Goal: Transaction & Acquisition: Purchase product/service

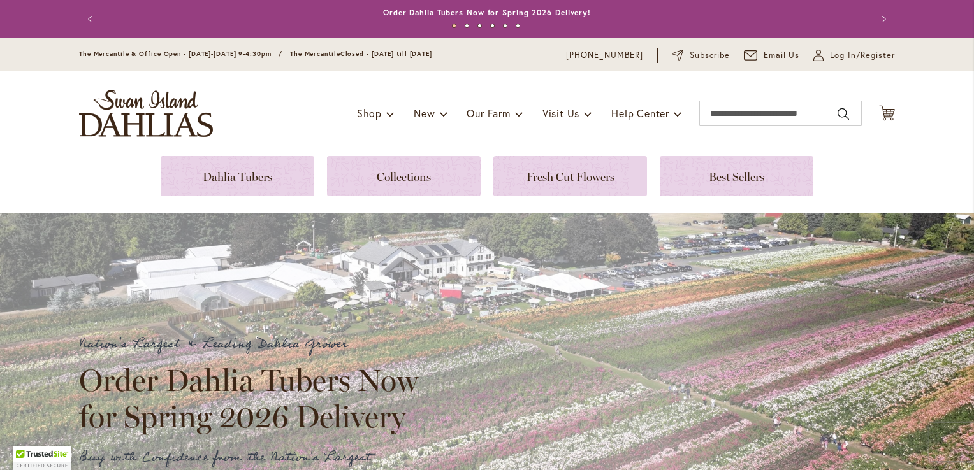
click at [821, 52] on link "My Account Log In/Register" at bounding box center [854, 55] width 82 height 13
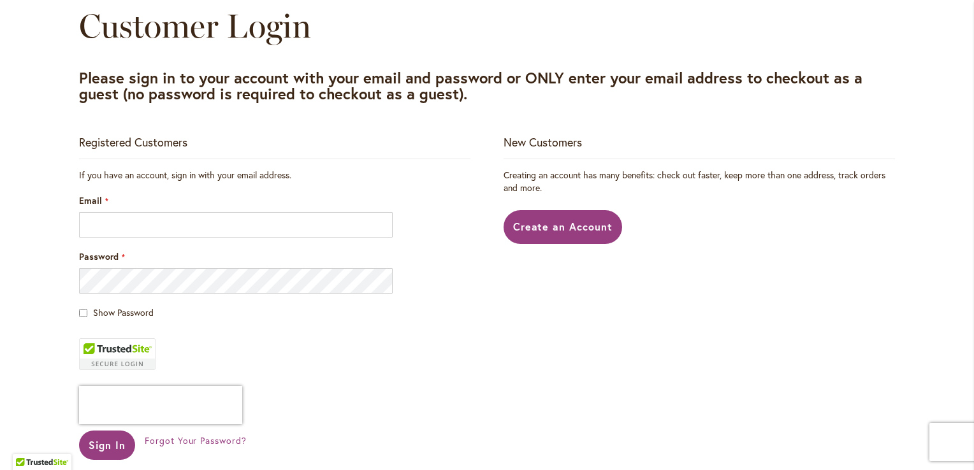
scroll to position [150, 0]
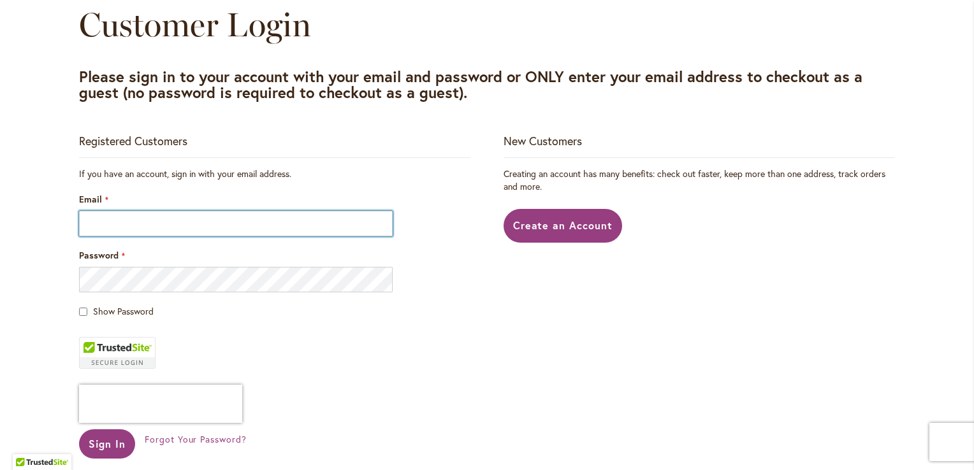
click at [233, 220] on input "Email" at bounding box center [235, 223] width 313 height 25
type input "**********"
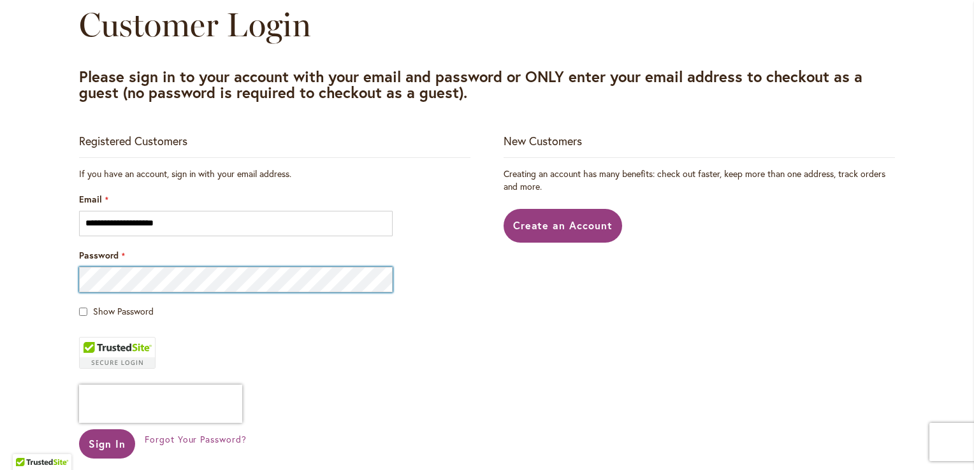
click at [79, 429] on button "Sign In" at bounding box center [107, 443] width 56 height 29
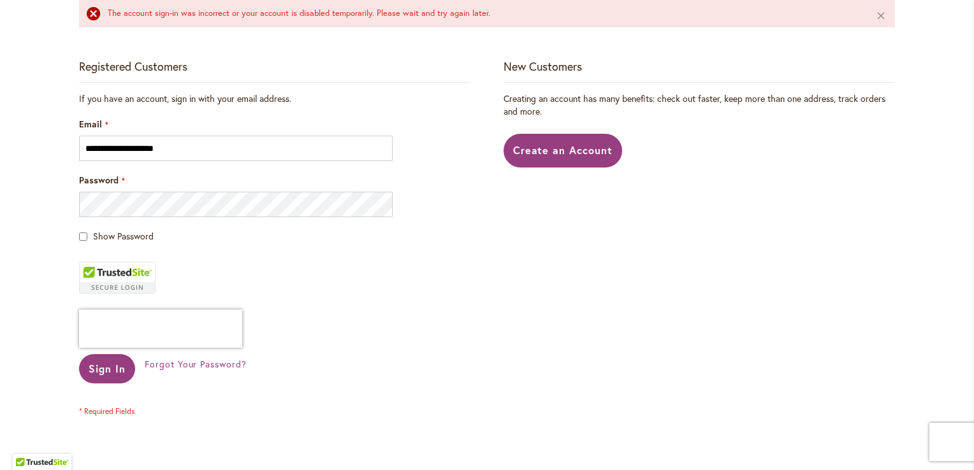
scroll to position [259, 0]
click at [546, 146] on span "Create an Account" at bounding box center [563, 149] width 100 height 13
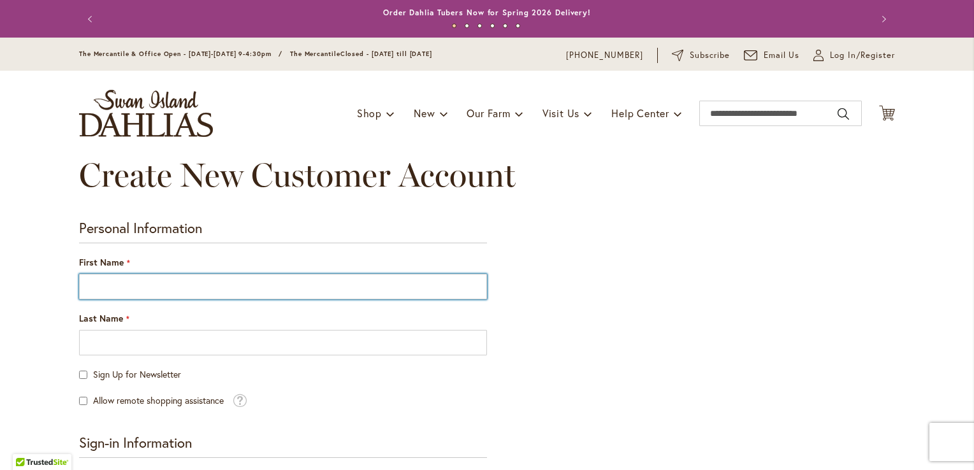
click at [293, 286] on input "First Name" at bounding box center [283, 286] width 408 height 25
type input "********"
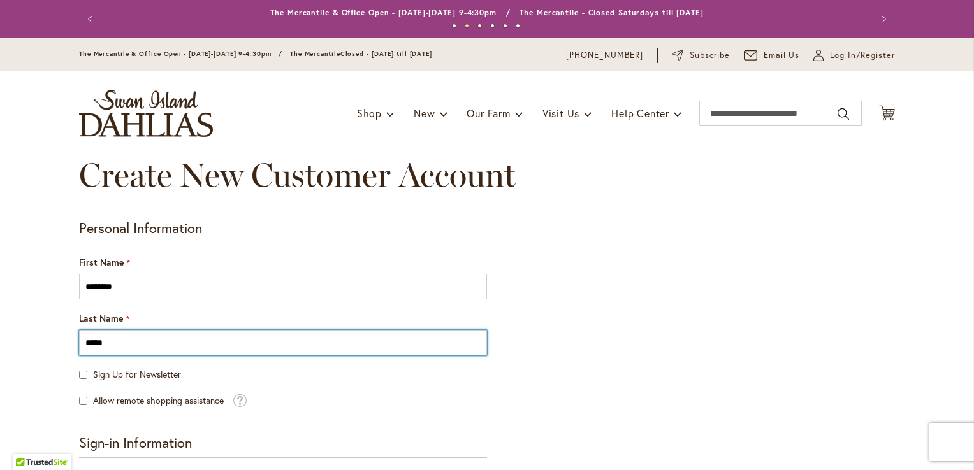
type input "*****"
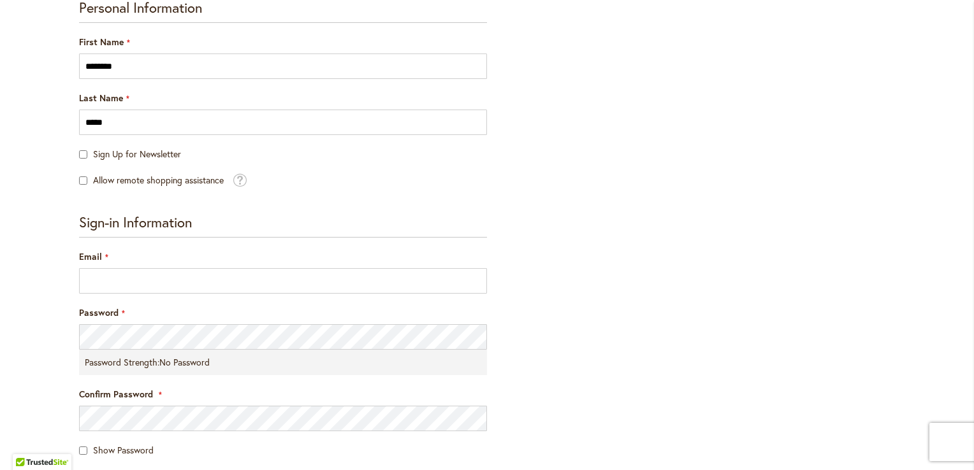
scroll to position [280, 0]
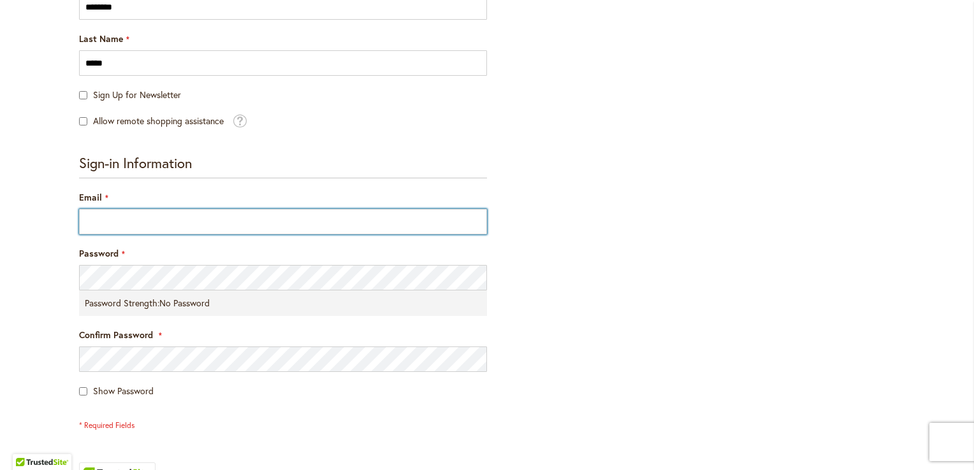
click at [275, 220] on input "Email" at bounding box center [283, 221] width 408 height 25
type input "**********"
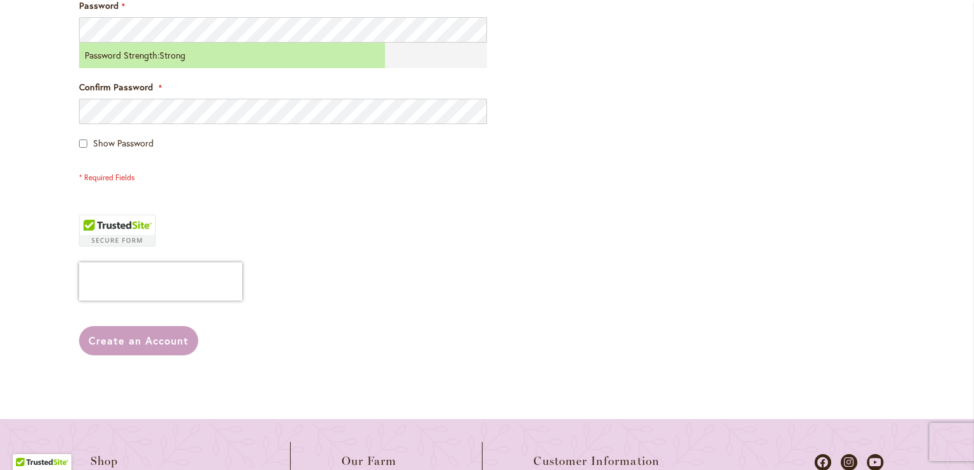
scroll to position [529, 0]
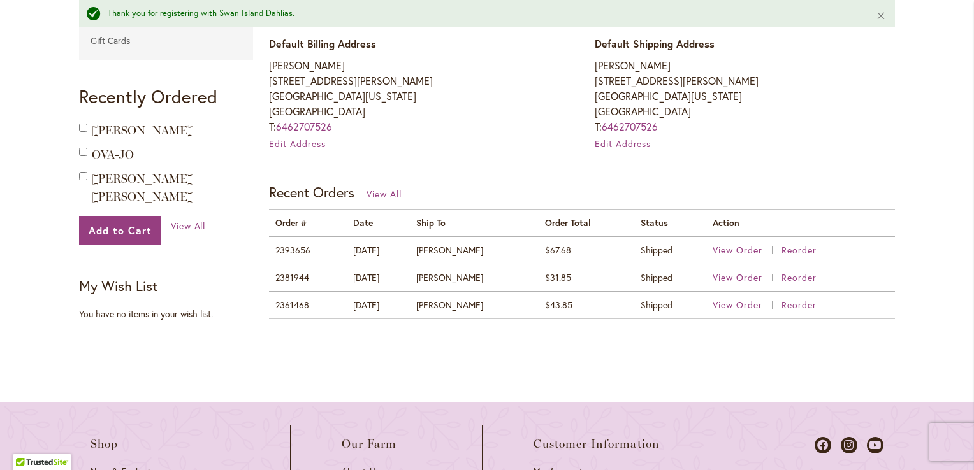
scroll to position [409, 0]
click at [720, 243] on span "View Order" at bounding box center [737, 249] width 50 height 12
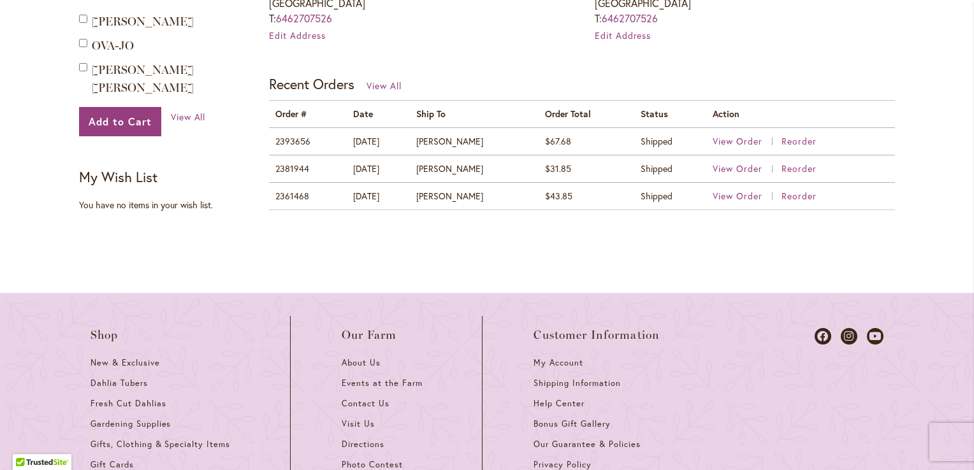
scroll to position [489, 0]
click at [724, 200] on span "View Order" at bounding box center [737, 197] width 50 height 12
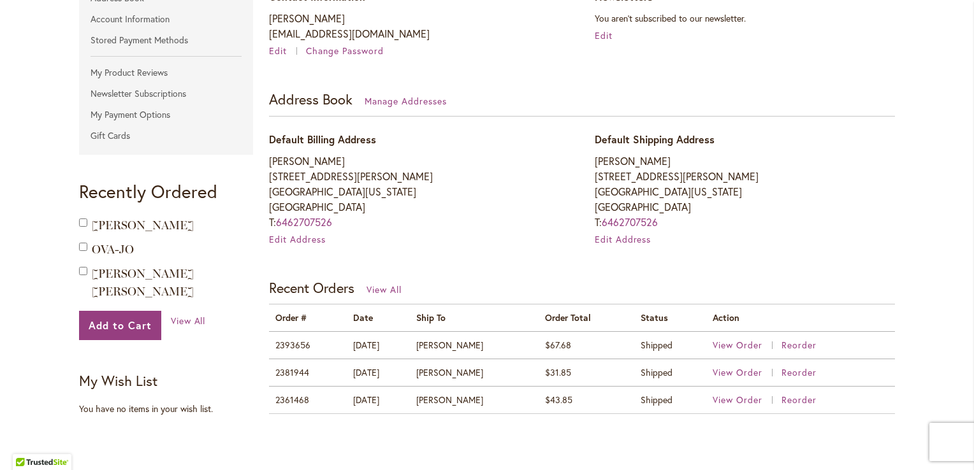
scroll to position [287, 0]
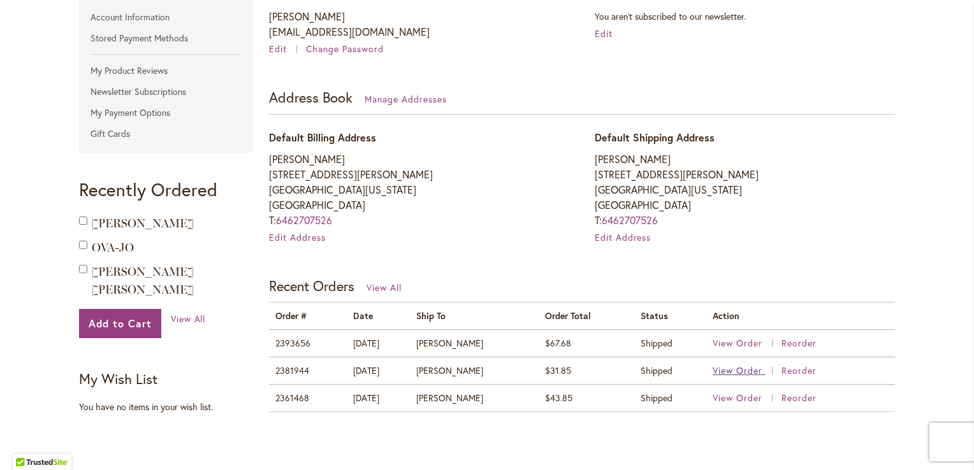
click at [724, 374] on span "View Order" at bounding box center [737, 370] width 50 height 12
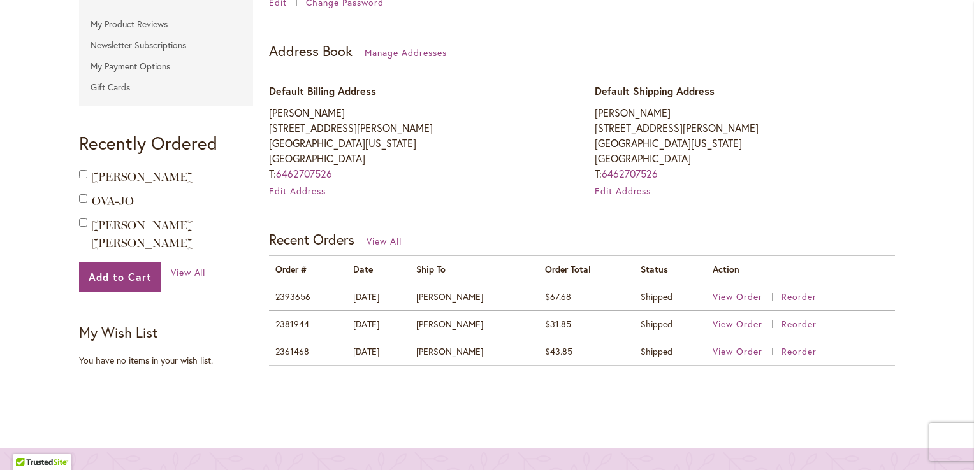
scroll to position [335, 0]
click at [387, 238] on span "View All" at bounding box center [383, 240] width 35 height 12
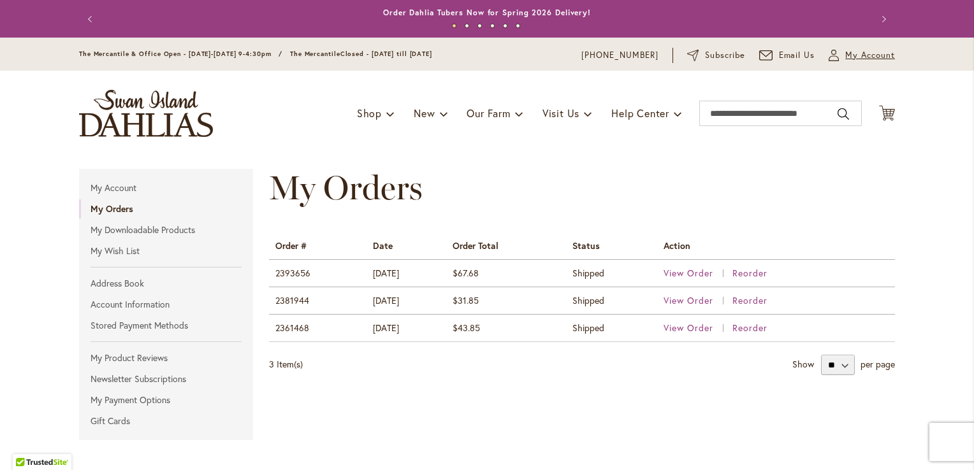
click at [845, 59] on span "My Account" at bounding box center [870, 55] width 50 height 13
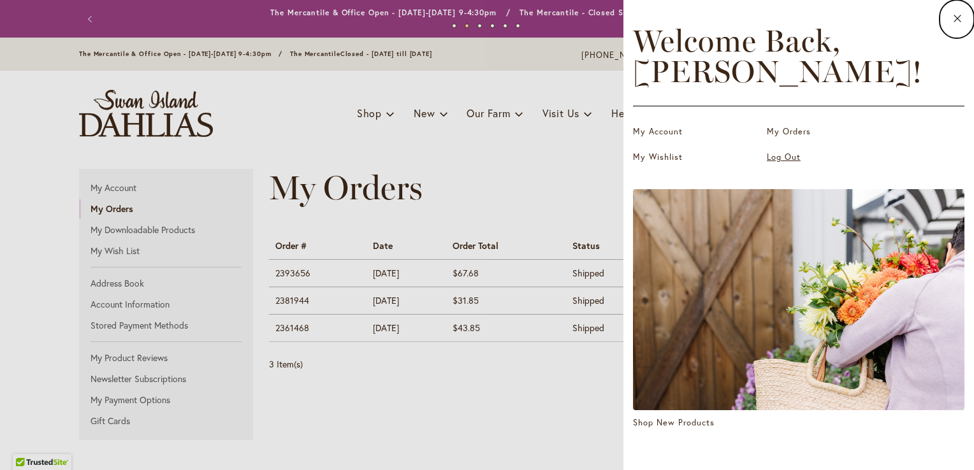
click at [785, 157] on link "Log Out" at bounding box center [830, 157] width 127 height 13
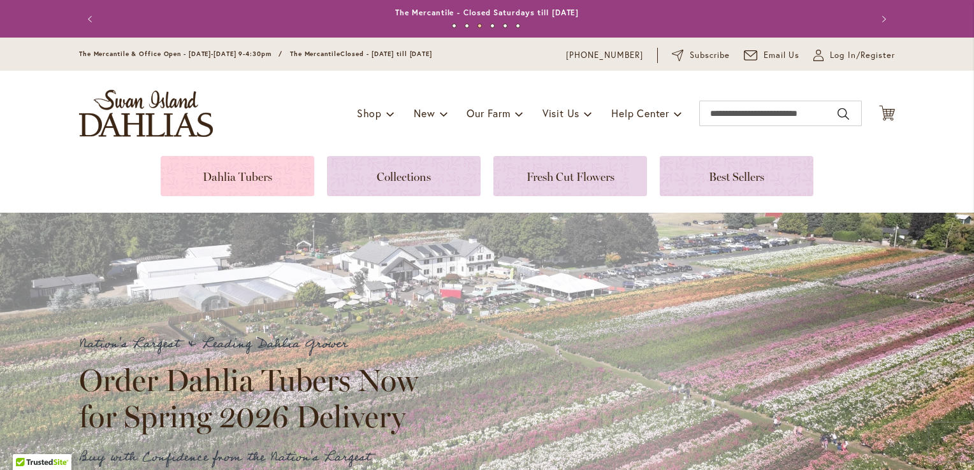
click at [251, 176] on link at bounding box center [238, 176] width 154 height 40
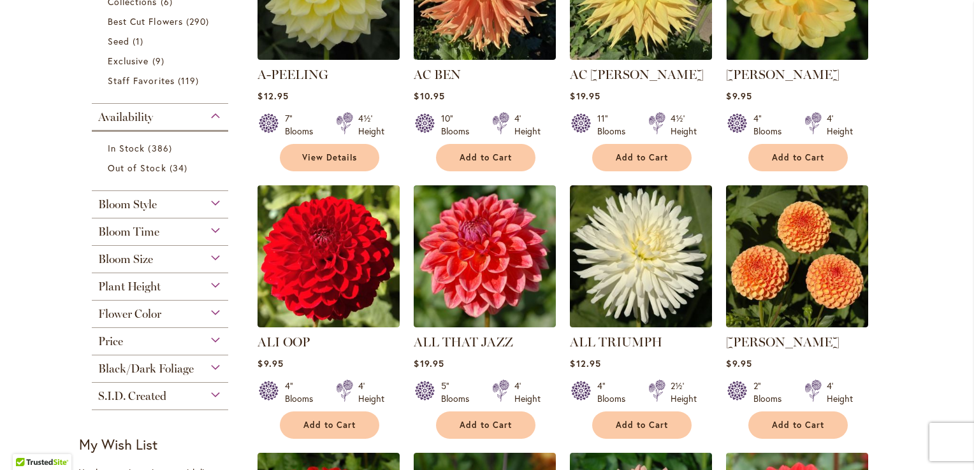
scroll to position [401, 0]
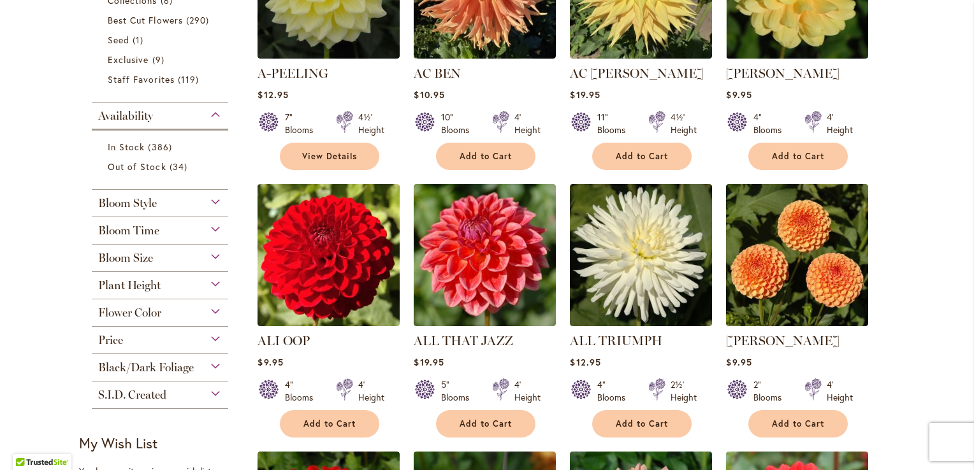
click at [206, 202] on div "Bloom Style" at bounding box center [160, 200] width 136 height 20
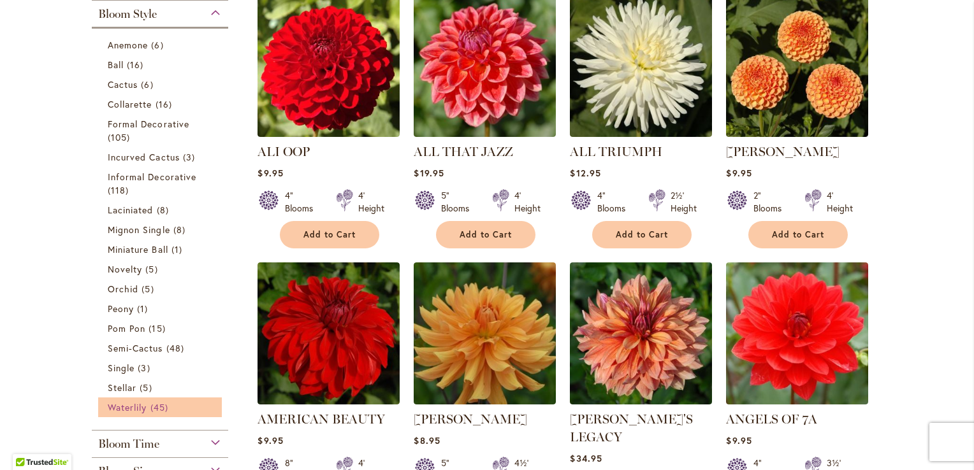
click at [158, 405] on span "45 items" at bounding box center [160, 407] width 21 height 13
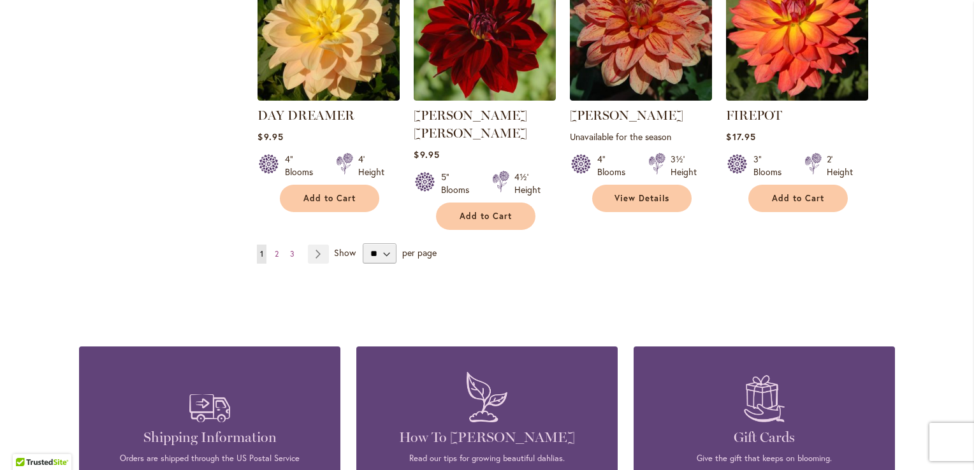
scroll to position [1139, 0]
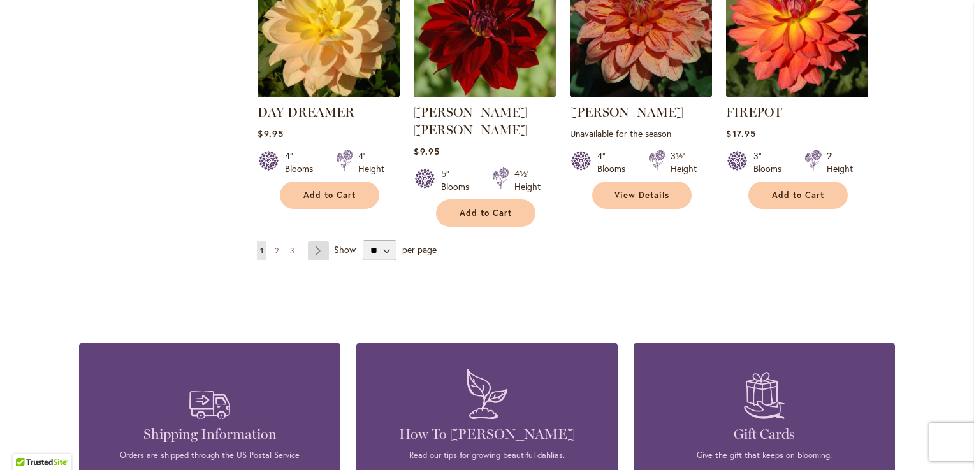
click at [311, 241] on link "Page Next" at bounding box center [318, 250] width 21 height 19
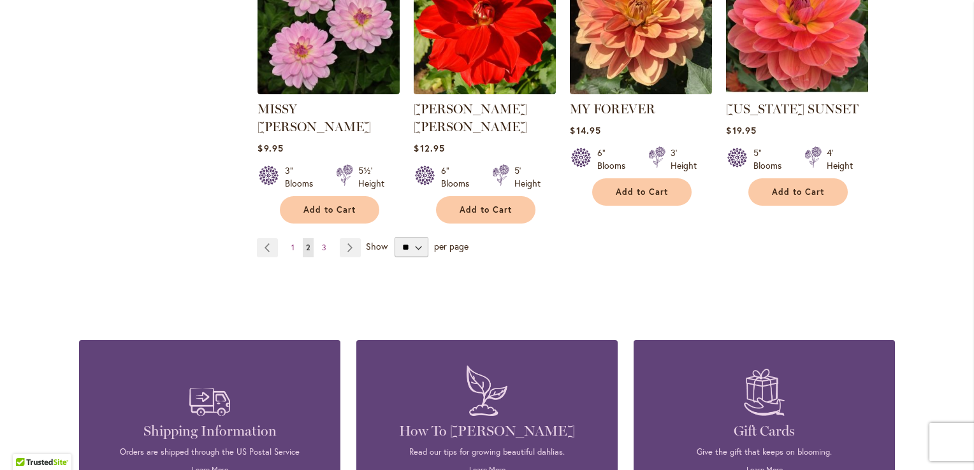
scroll to position [1159, 0]
click at [322, 243] on span "3" at bounding box center [324, 248] width 4 height 10
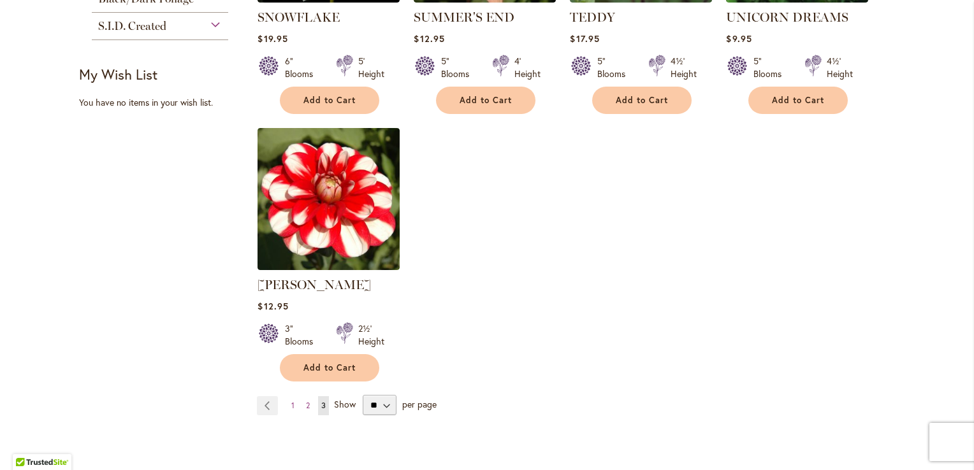
scroll to position [986, 0]
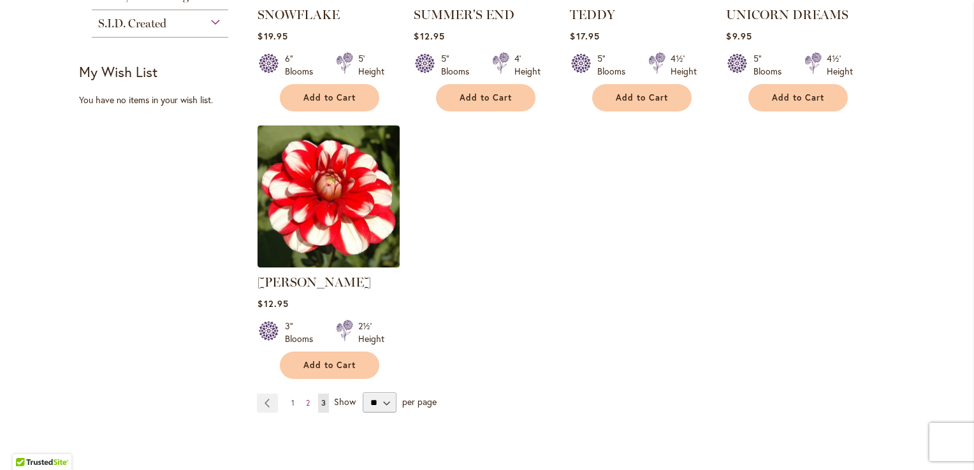
click at [290, 405] on link "Page 1" at bounding box center [293, 403] width 10 height 19
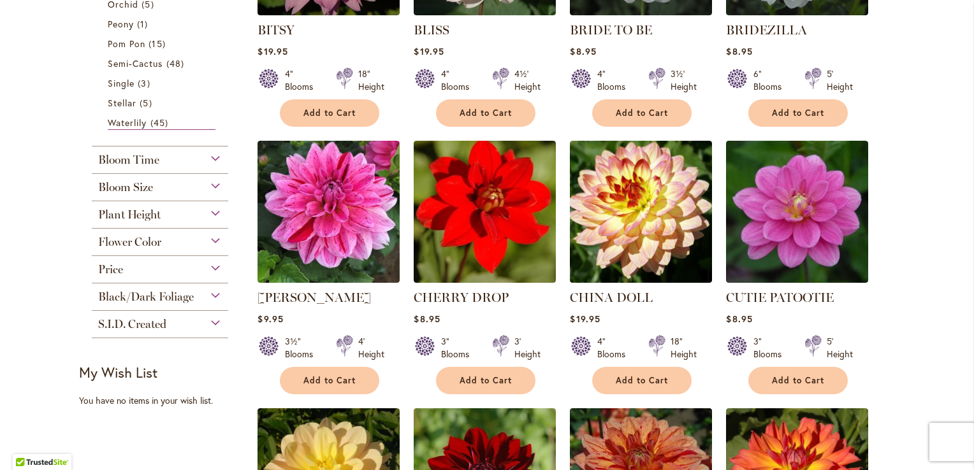
scroll to position [686, 0]
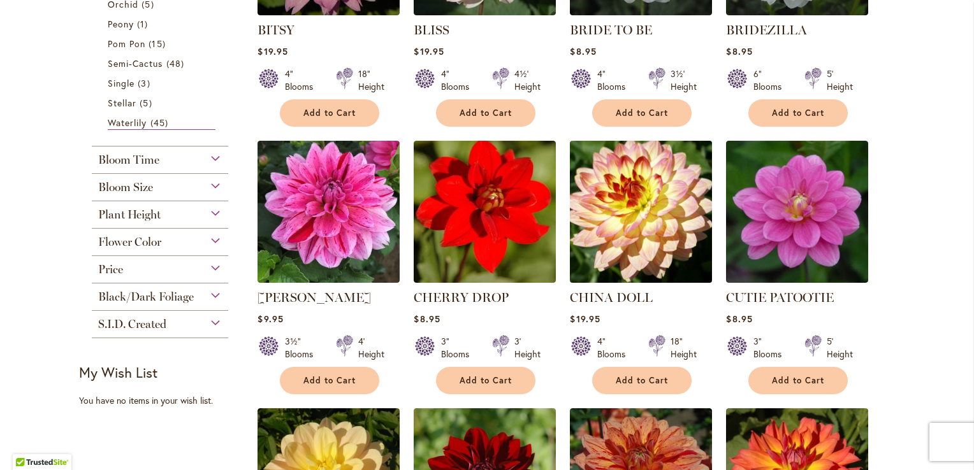
click at [649, 230] on img at bounding box center [640, 211] width 149 height 149
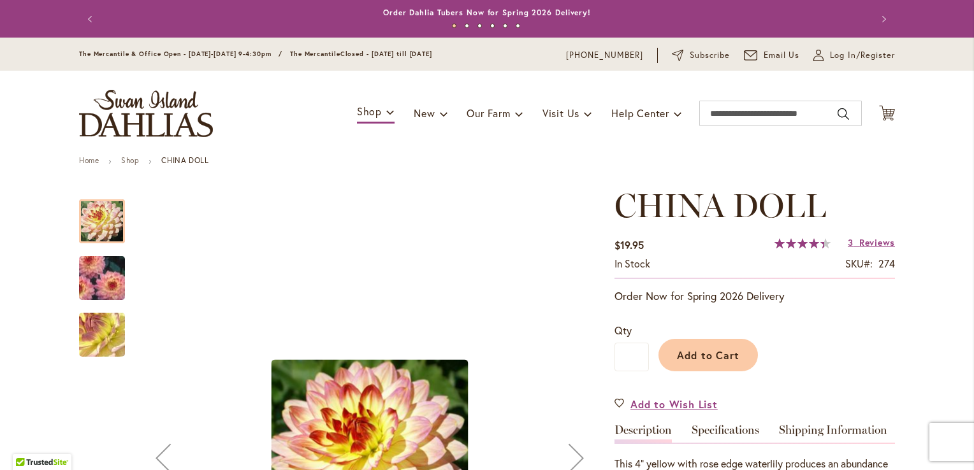
click at [98, 278] on img "CHINA DOLL" at bounding box center [102, 278] width 92 height 66
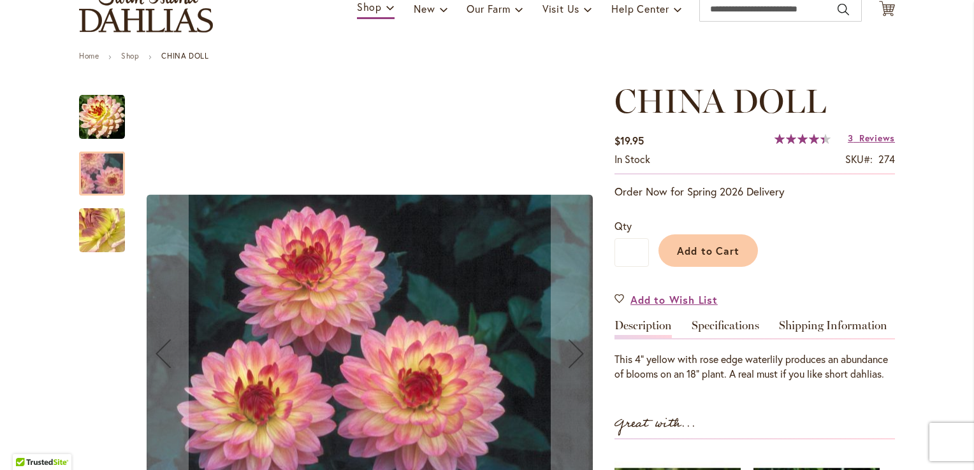
scroll to position [107, 0]
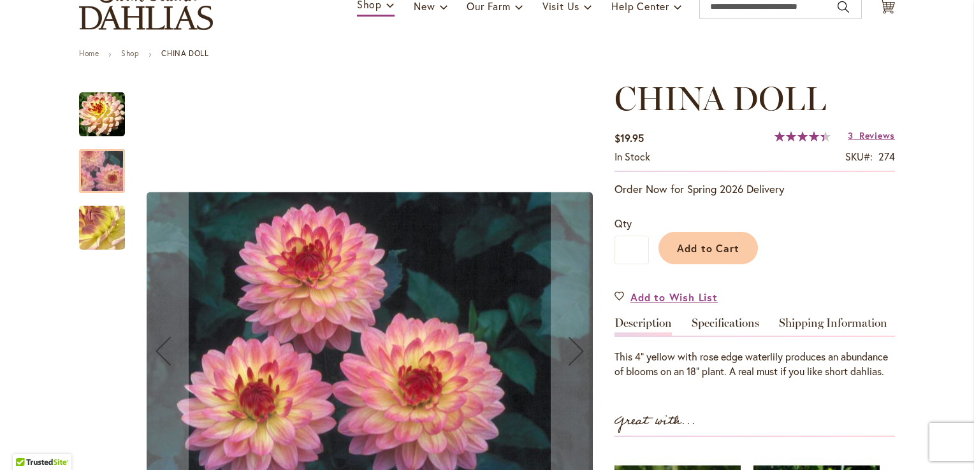
click at [94, 223] on img "CHINA DOLL" at bounding box center [102, 228] width 92 height 69
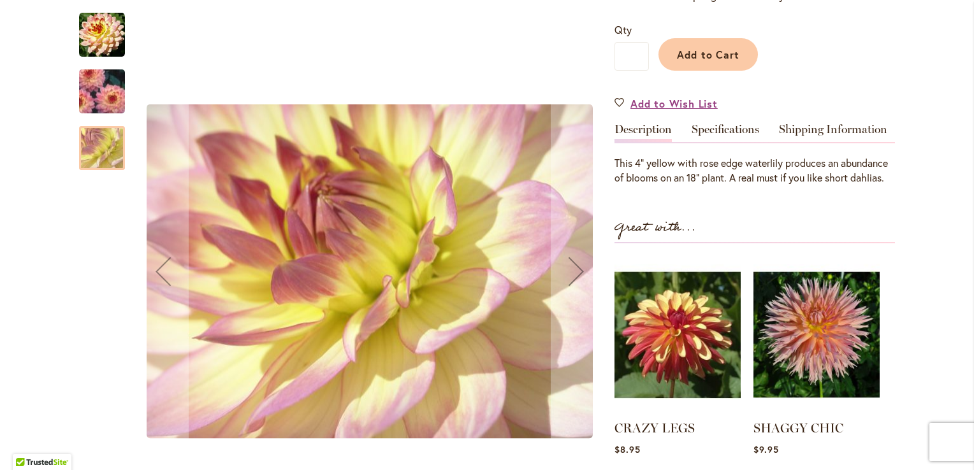
scroll to position [301, 0]
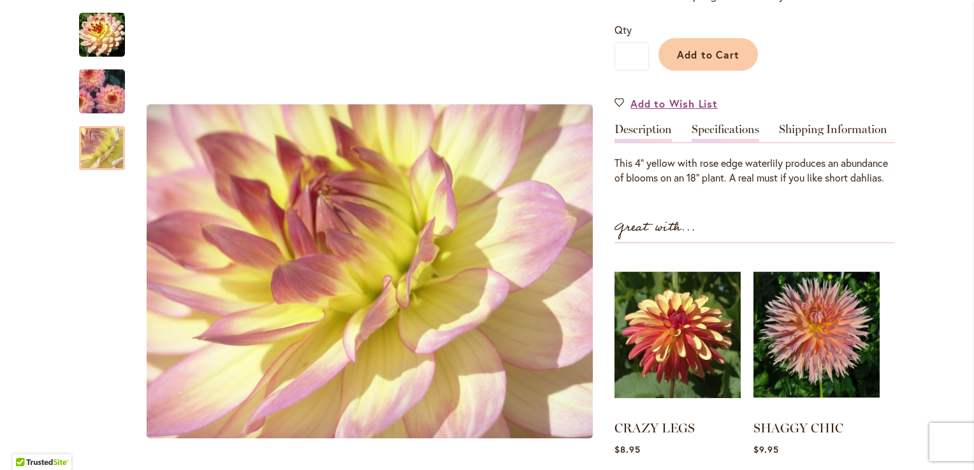
click at [721, 139] on link "Specifications" at bounding box center [725, 133] width 68 height 18
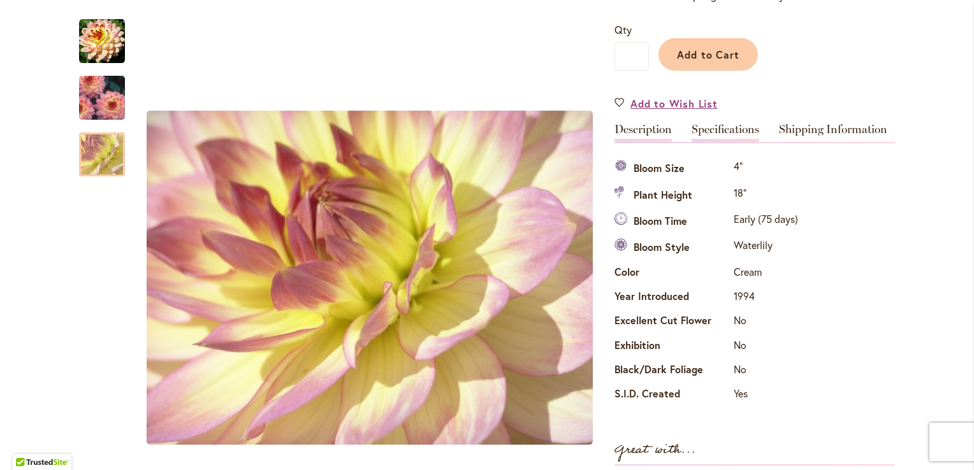
click at [647, 139] on link "Description" at bounding box center [642, 133] width 57 height 18
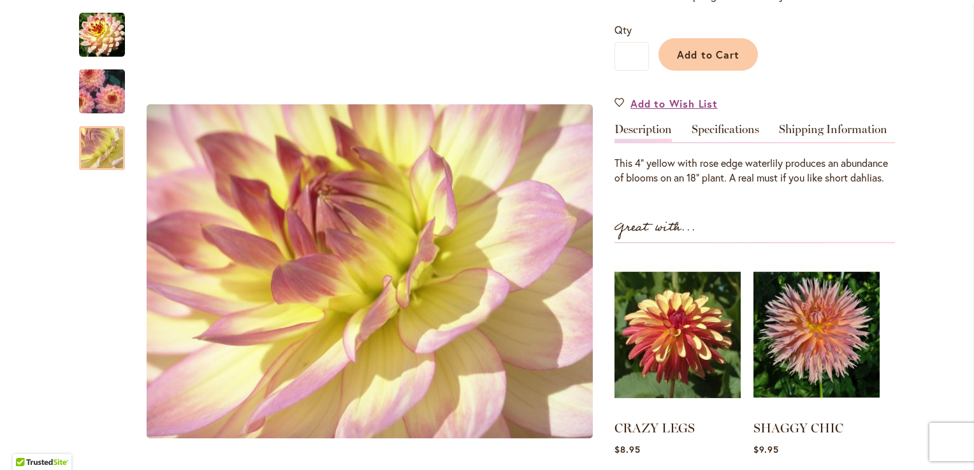
click at [647, 139] on link "Description" at bounding box center [642, 133] width 57 height 18
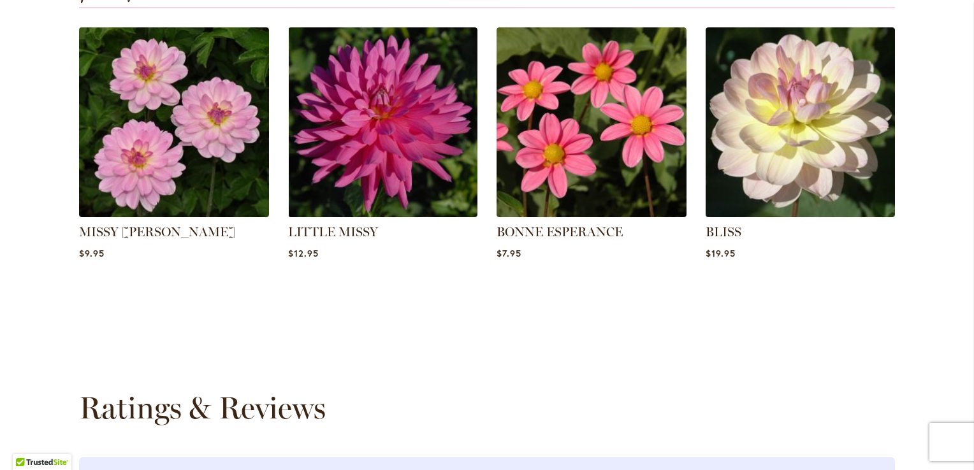
scroll to position [902, 0]
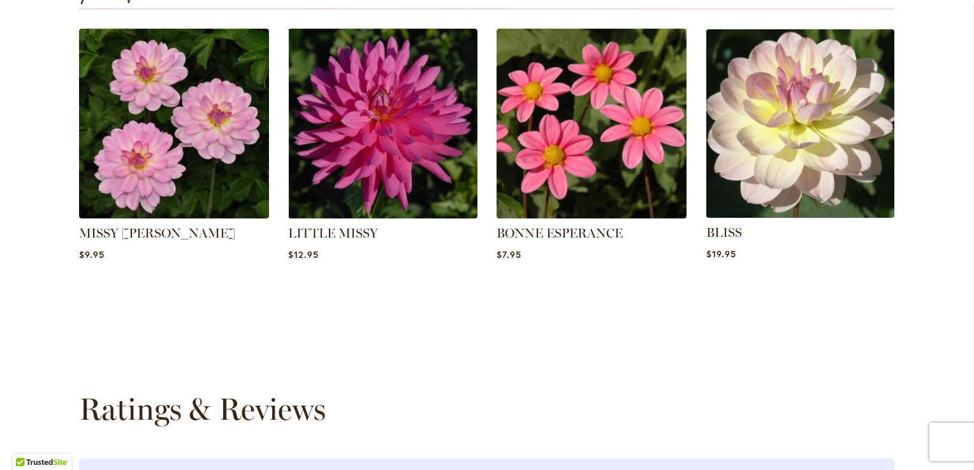
click at [763, 140] on img at bounding box center [800, 124] width 198 height 198
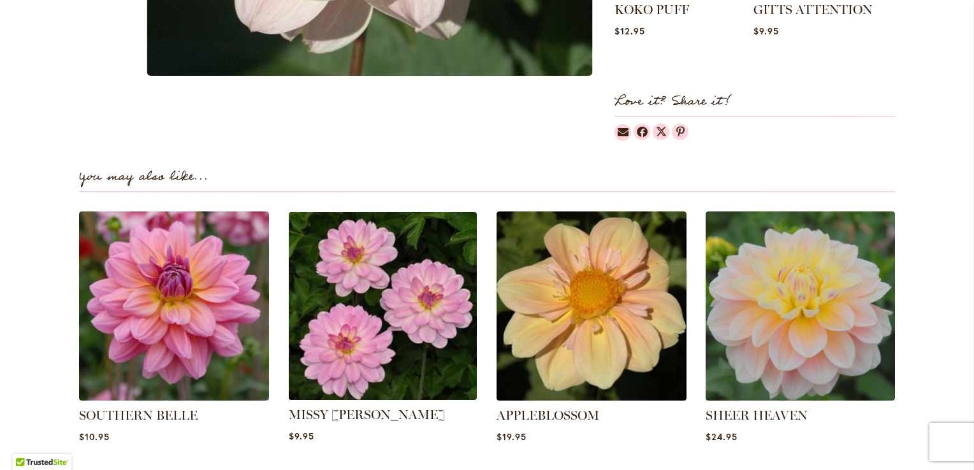
scroll to position [749, 0]
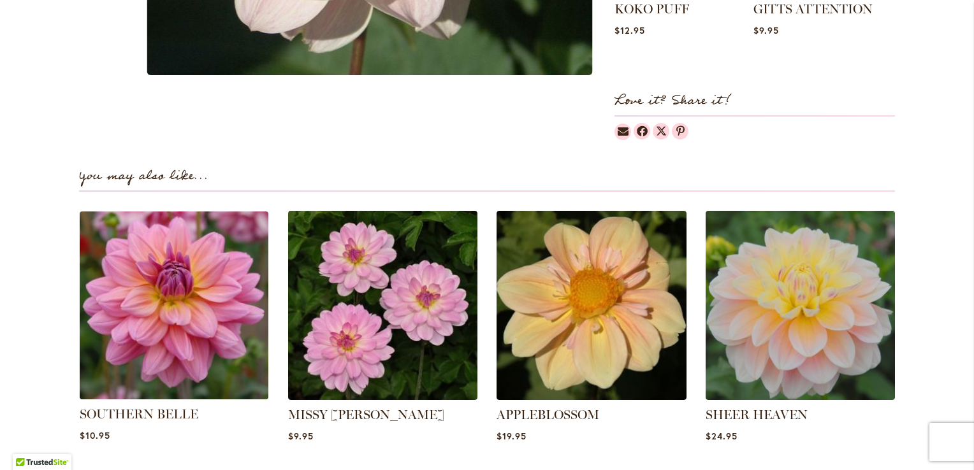
click at [206, 299] on img at bounding box center [174, 305] width 198 height 198
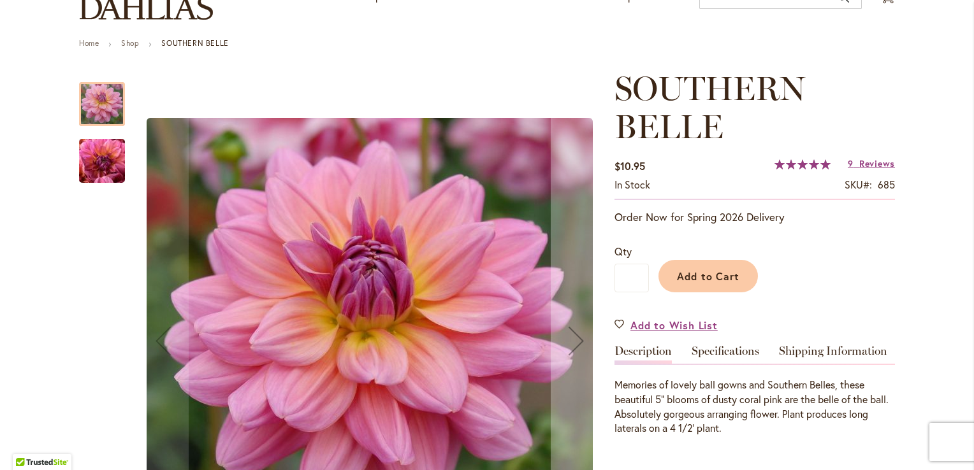
scroll to position [119, 0]
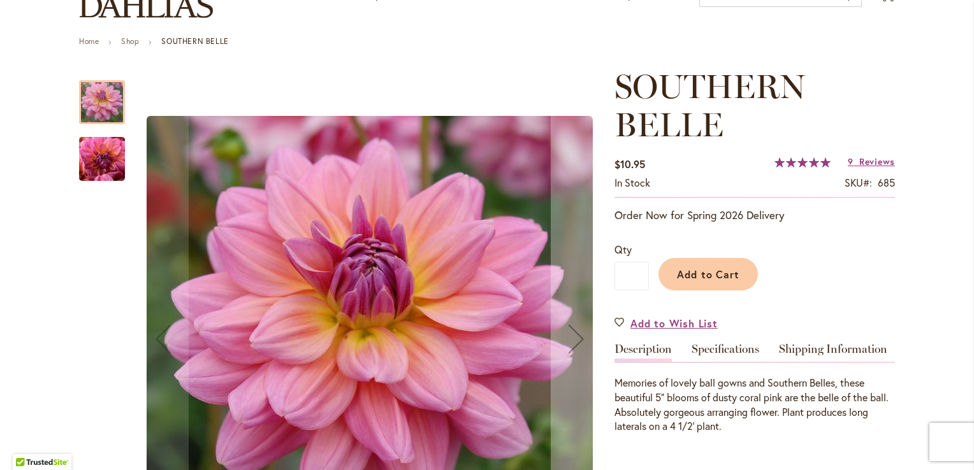
click at [96, 157] on img "SOUTHERN BELLE" at bounding box center [102, 159] width 92 height 69
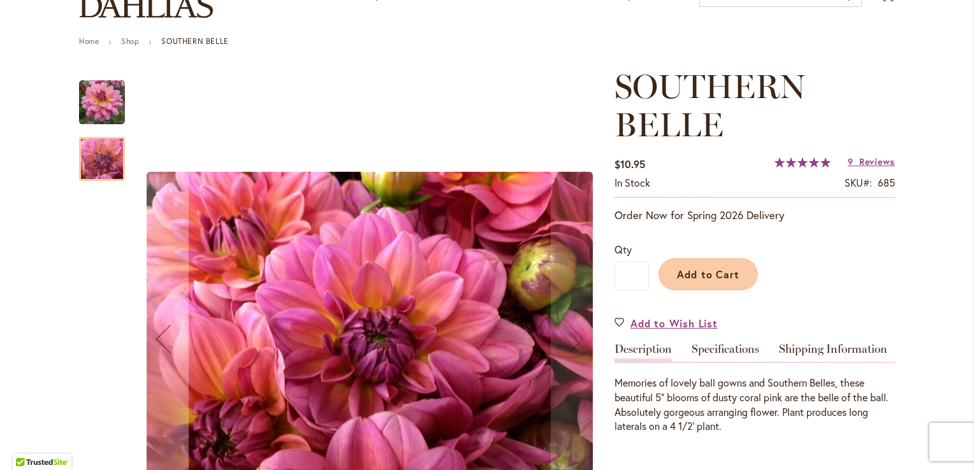
click at [92, 124] on div "SOUTHERN BELLE" at bounding box center [102, 152] width 46 height 57
click at [92, 114] on img "SOUTHERN BELLE" at bounding box center [102, 103] width 46 height 46
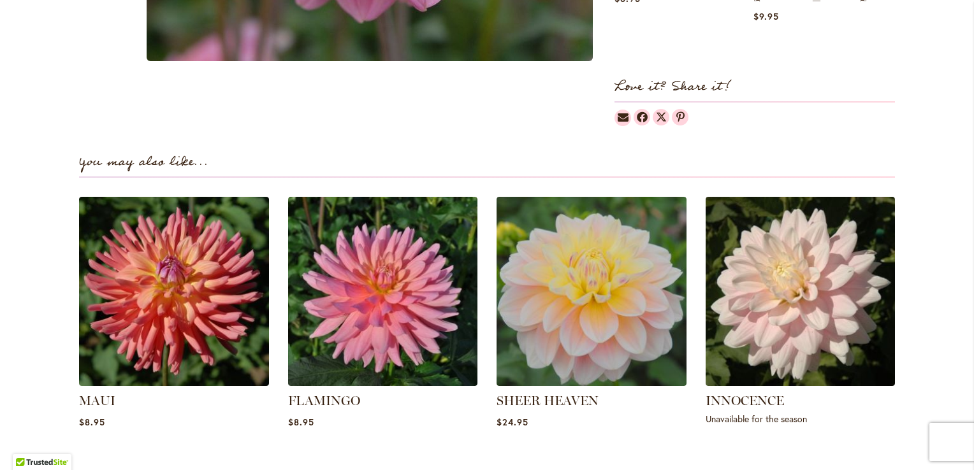
scroll to position [820, 0]
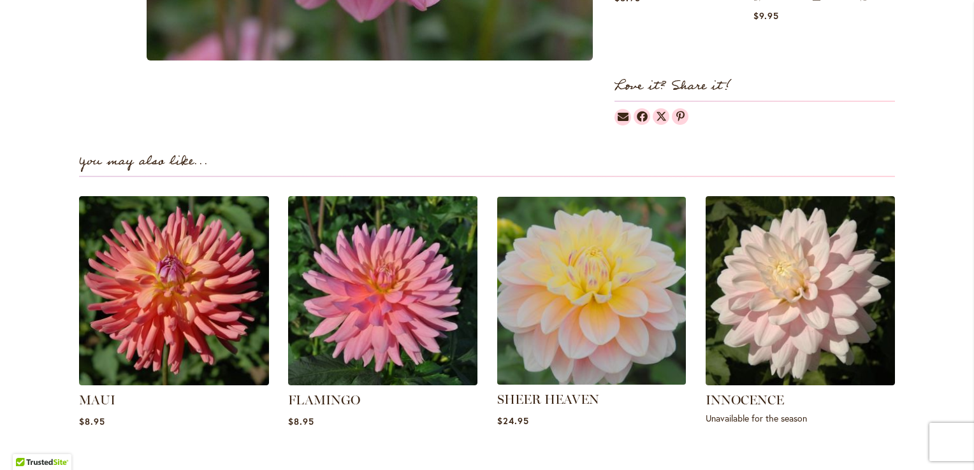
click at [598, 226] on img at bounding box center [592, 291] width 198 height 198
